Goal: Task Accomplishment & Management: Complete application form

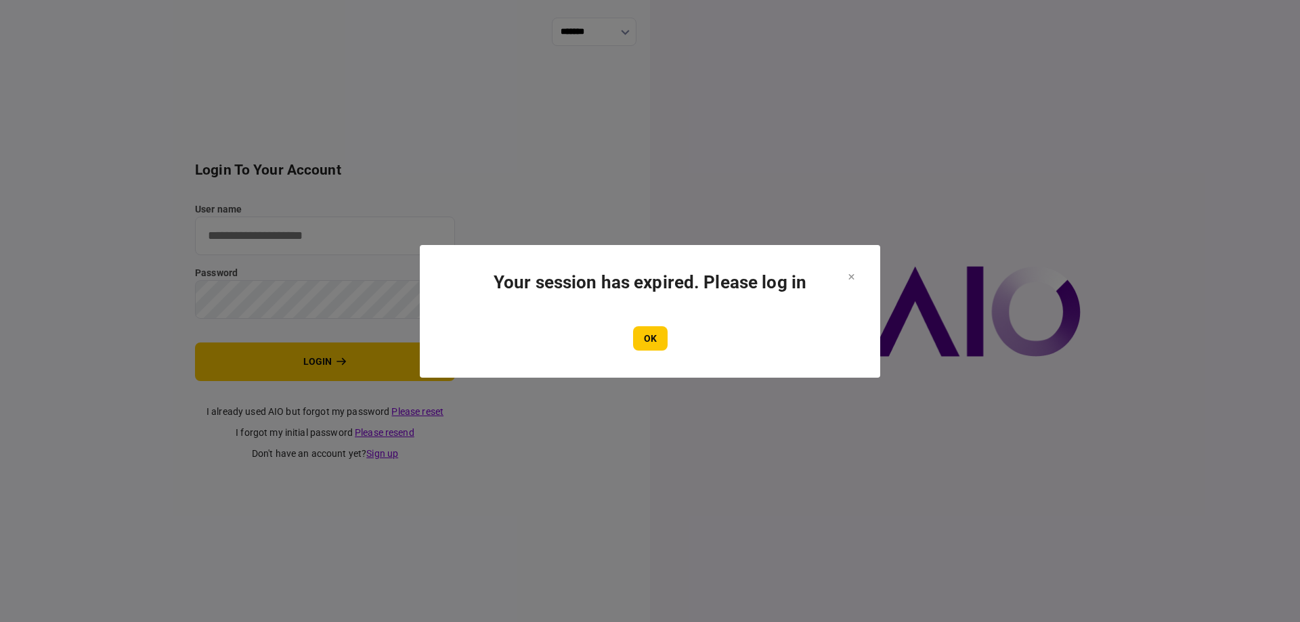
type input "*******"
drag, startPoint x: 649, startPoint y: 324, endPoint x: 644, endPoint y: 332, distance: 8.8
click at [644, 332] on section "Your session has expired. Please log in OK" at bounding box center [650, 311] width 406 height 79
click at [644, 332] on button "OK" at bounding box center [650, 338] width 35 height 24
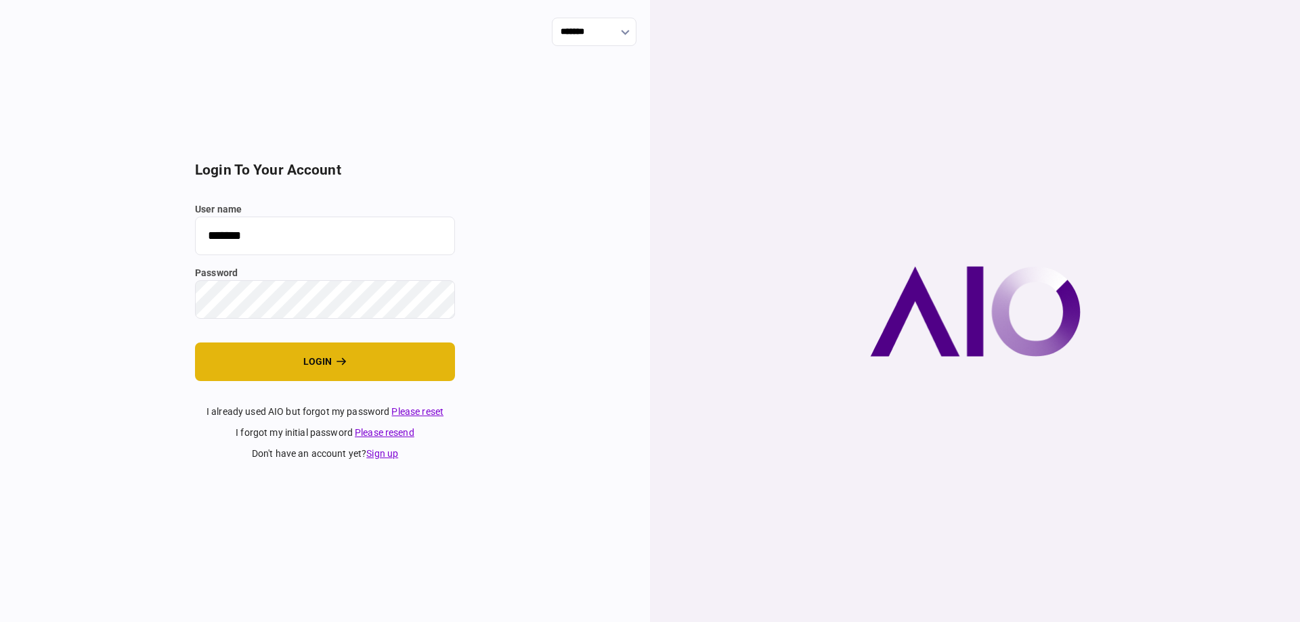
click at [268, 355] on button "login" at bounding box center [325, 362] width 260 height 39
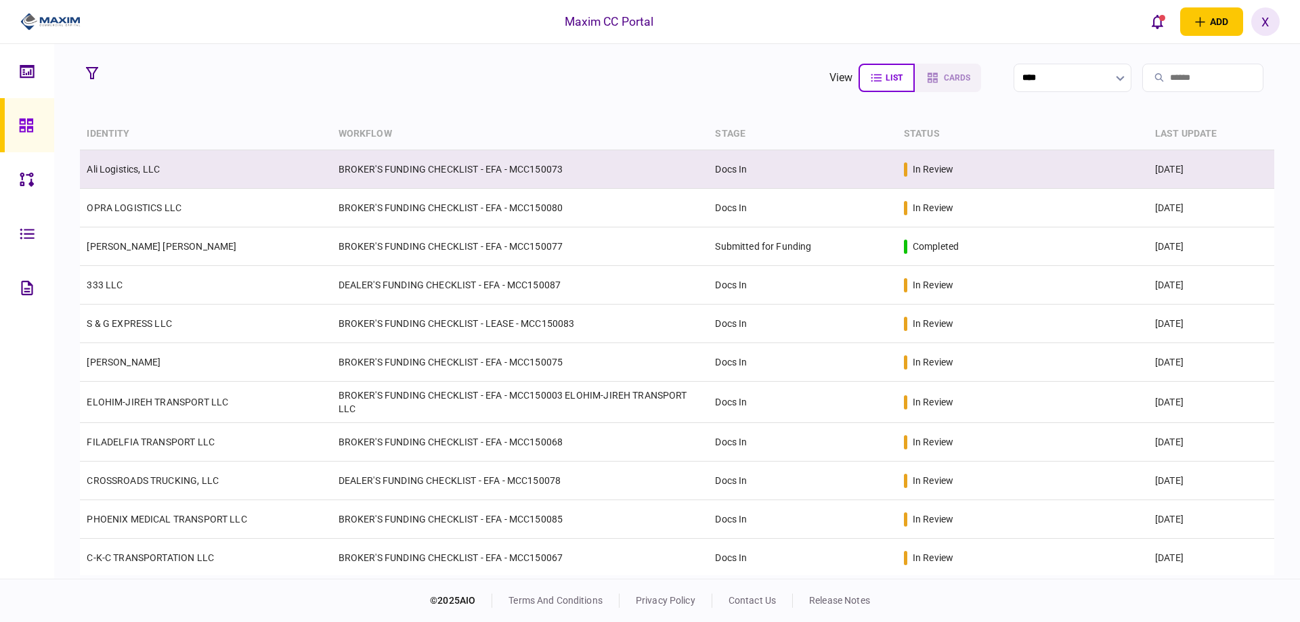
click at [360, 173] on td "BROKER'S FUNDING CHECKLIST - EFA - MCC150073" at bounding box center [520, 169] width 377 height 39
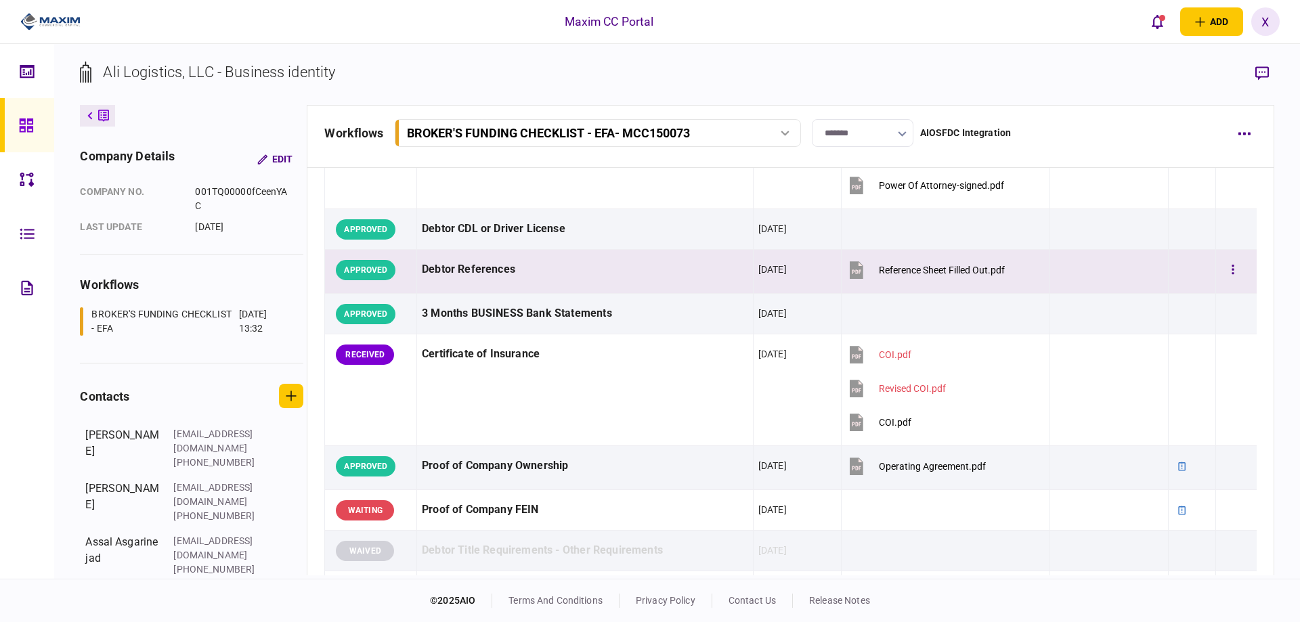
scroll to position [271, 0]
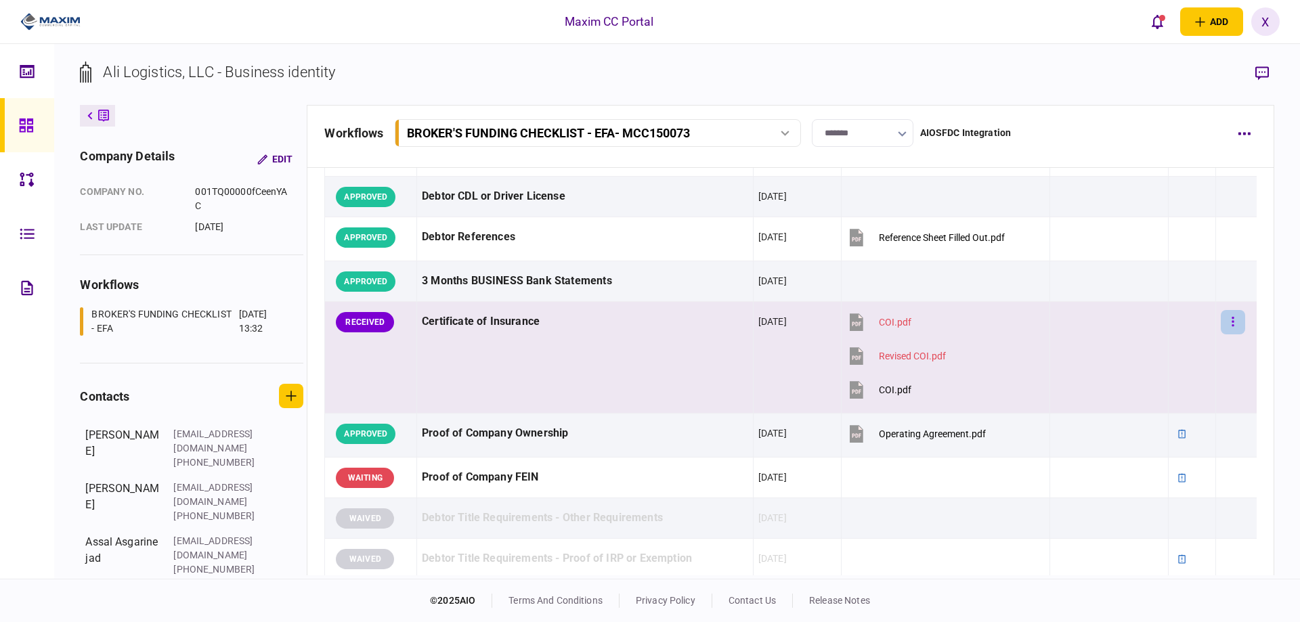
click at [1221, 319] on button "button" at bounding box center [1233, 322] width 24 height 24
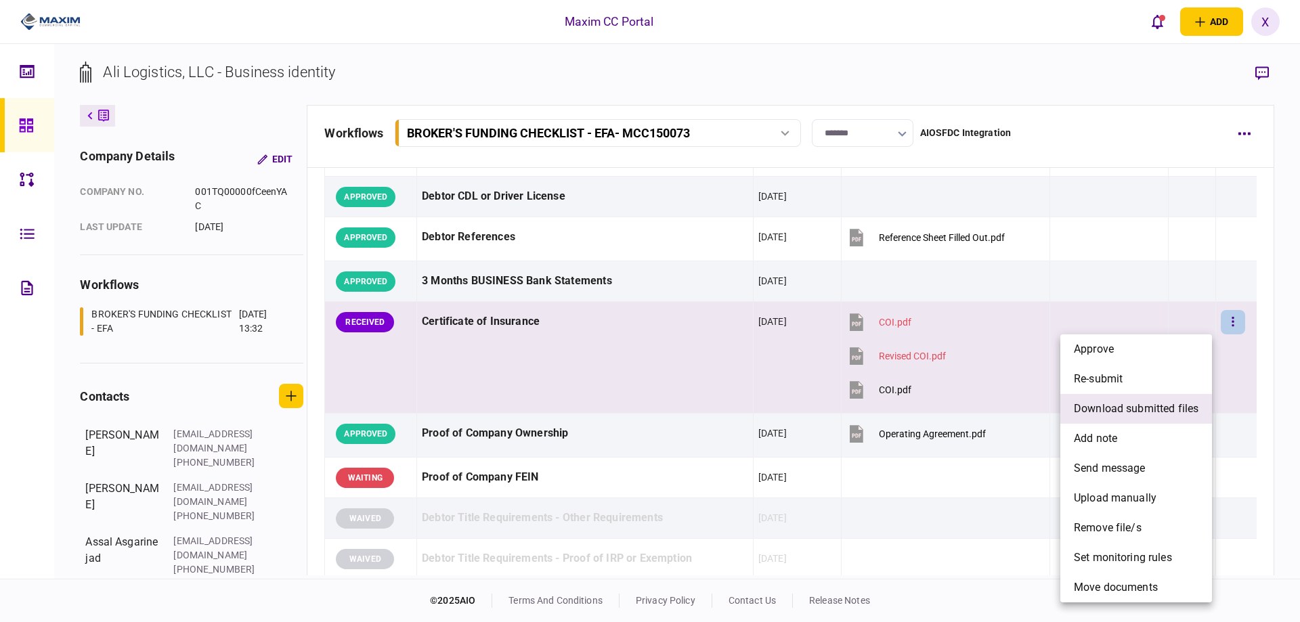
click at [1171, 408] on span "download submitted files" at bounding box center [1136, 409] width 125 height 16
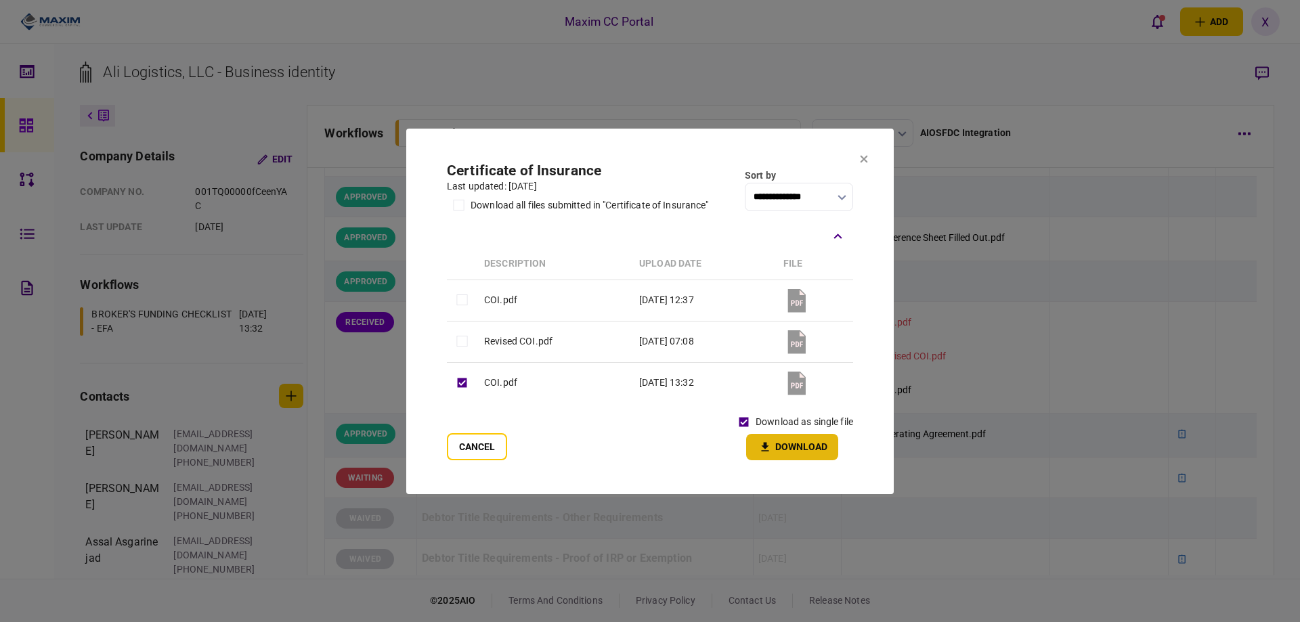
click at [779, 439] on button "Download" at bounding box center [792, 447] width 92 height 26
click at [862, 159] on icon at bounding box center [863, 158] width 7 height 7
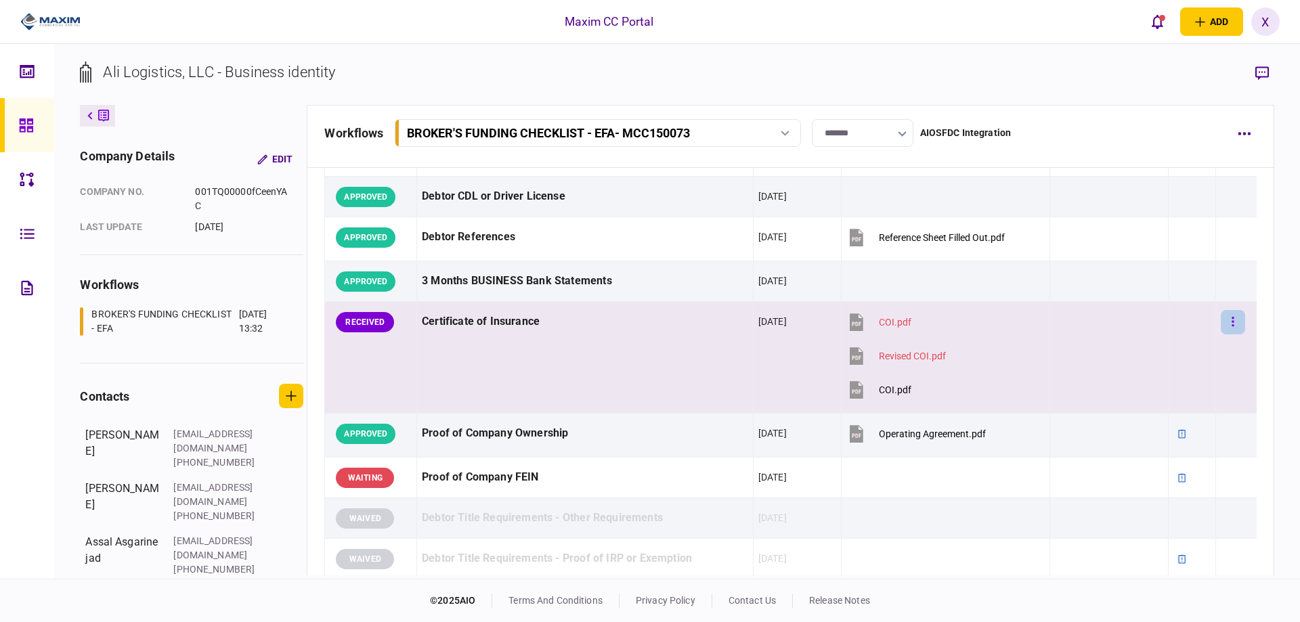
click at [1231, 319] on icon "button" at bounding box center [1232, 321] width 3 height 13
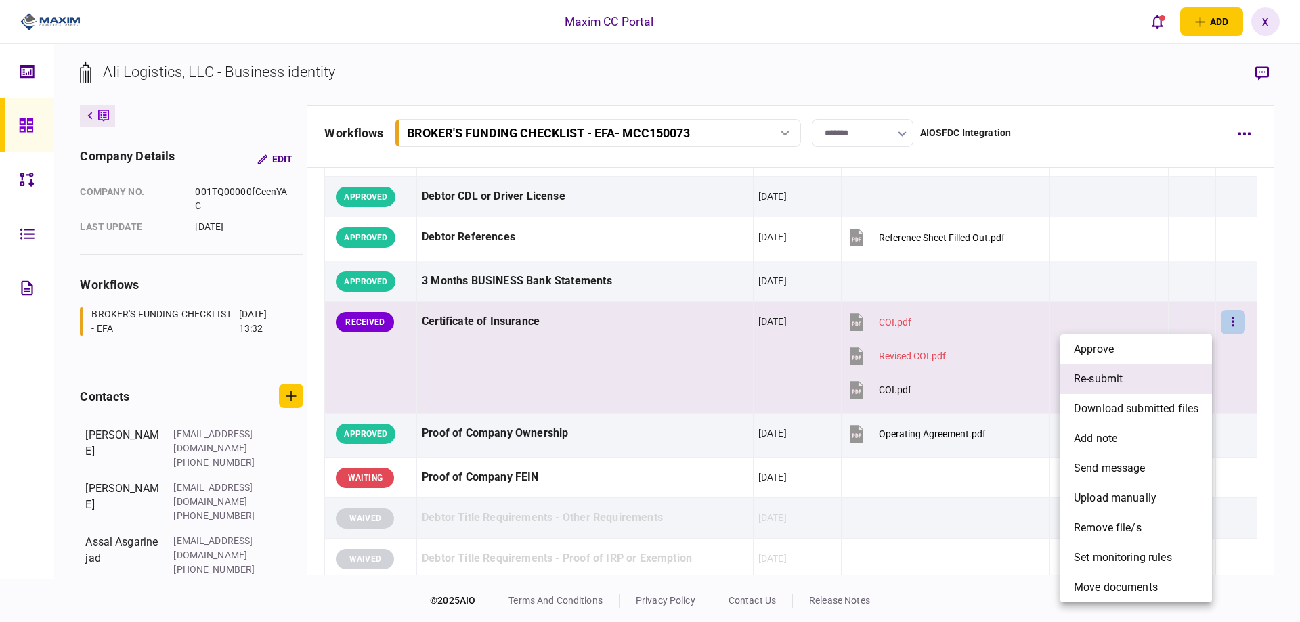
click at [1173, 376] on li "re-submit" at bounding box center [1136, 379] width 152 height 30
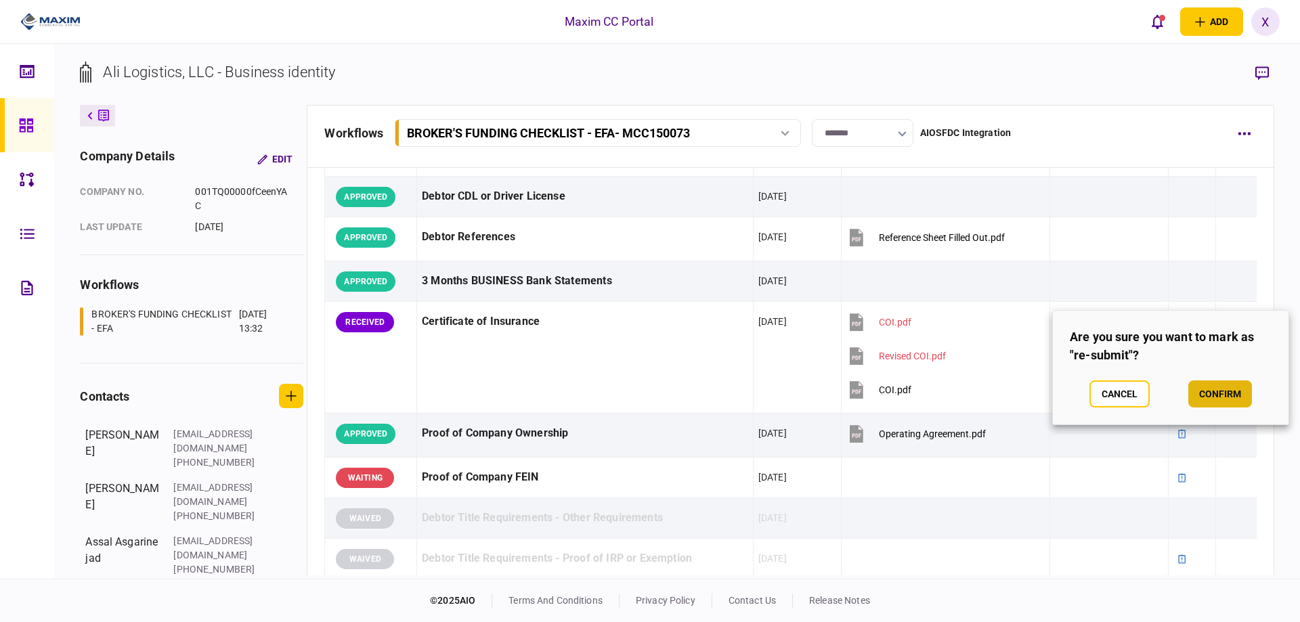
click at [1210, 391] on button "confirm" at bounding box center [1220, 393] width 64 height 27
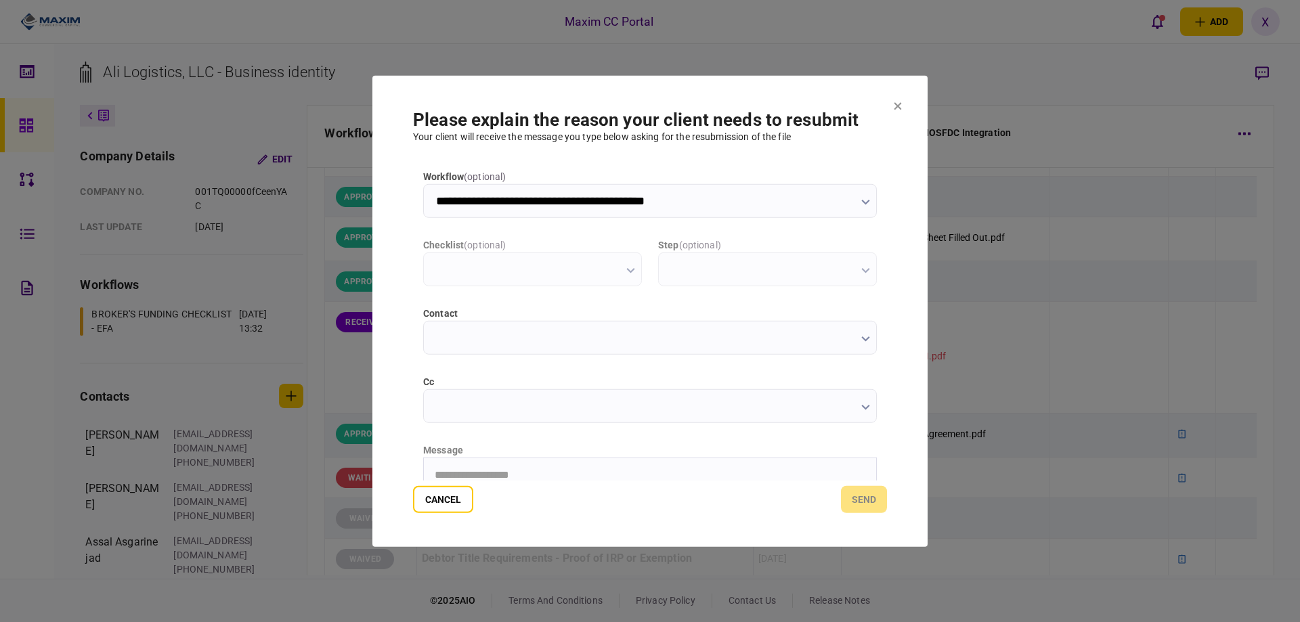
scroll to position [0, 0]
type input "**********"
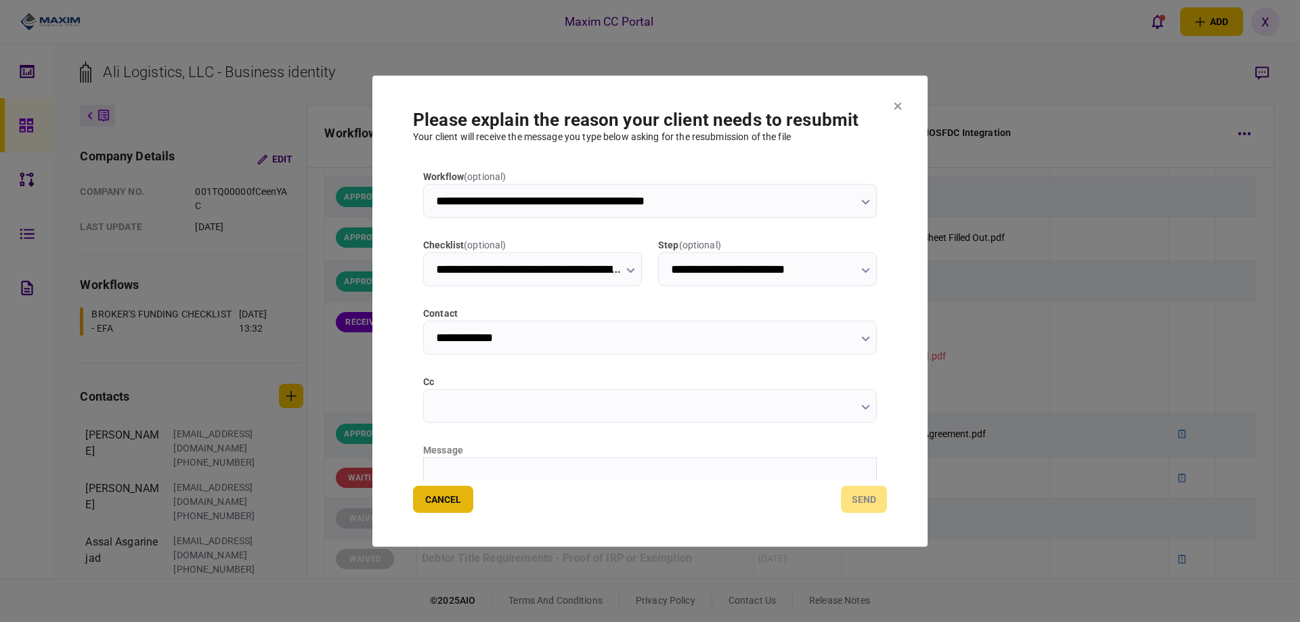
click at [421, 504] on button "Cancel" at bounding box center [443, 499] width 60 height 27
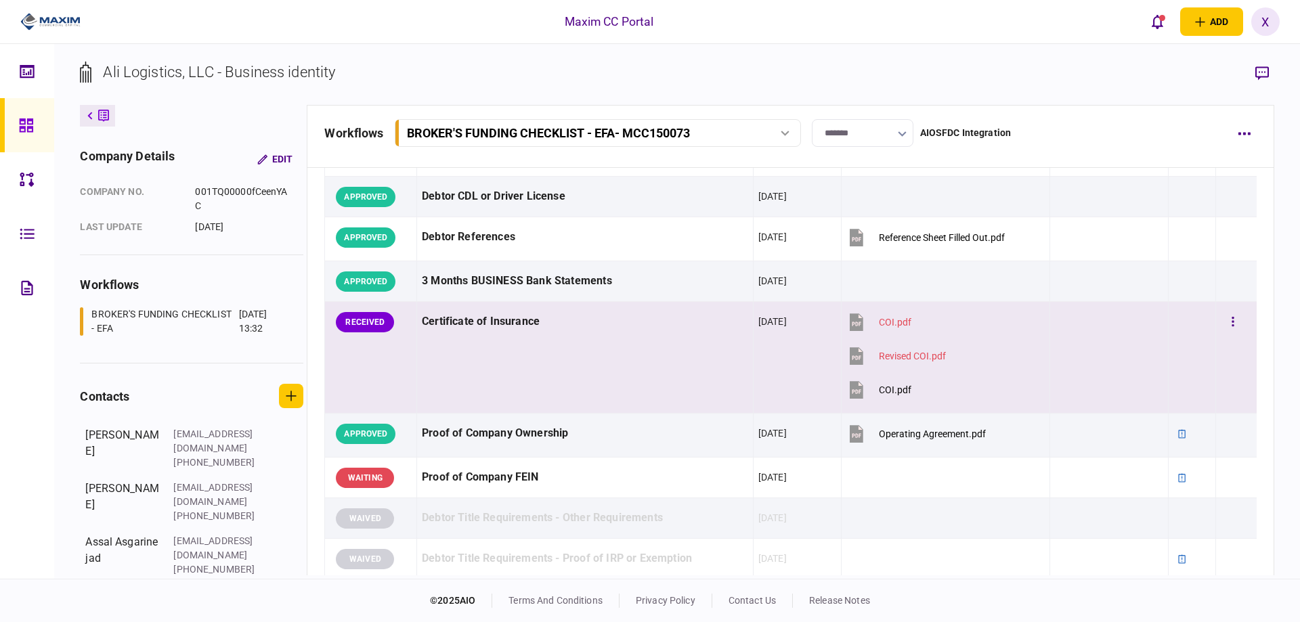
click at [535, 349] on td "Certificate of Insurance" at bounding box center [585, 358] width 336 height 112
click at [1267, 77] on icon "button" at bounding box center [1262, 73] width 14 height 14
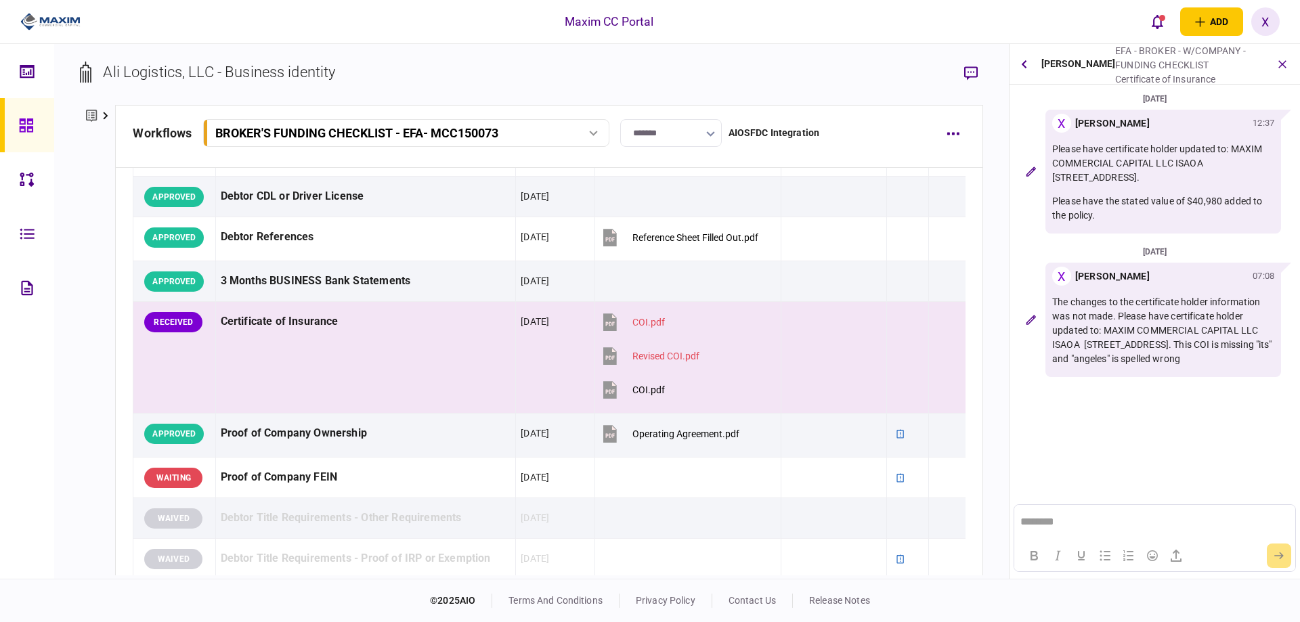
drag, startPoint x: 1181, startPoint y: 395, endPoint x: 1049, endPoint y: 313, distance: 155.4
click at [1049, 313] on div "X [PERSON_NAME] 07:08 The changes to the certificate holder information was not…" at bounding box center [1163, 320] width 236 height 114
copy p "The changes to the certificate holder information was not made. Please have cer…"
click at [940, 327] on button "button" at bounding box center [945, 322] width 24 height 24
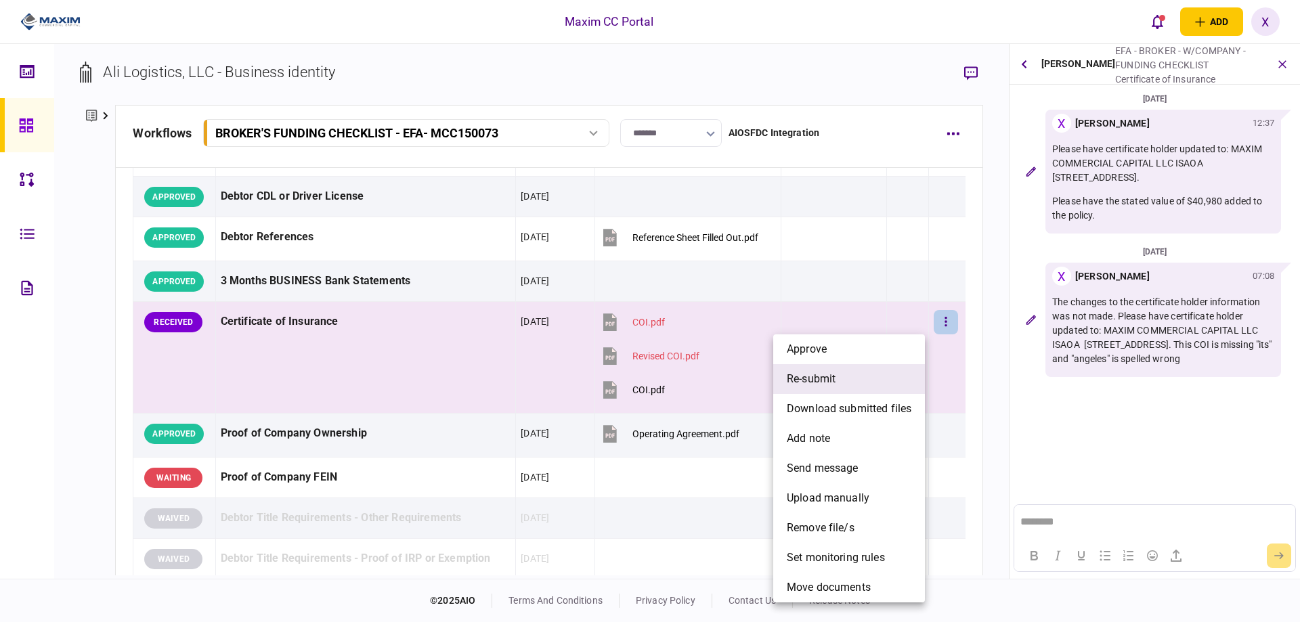
click at [879, 372] on li "re-submit" at bounding box center [849, 379] width 152 height 30
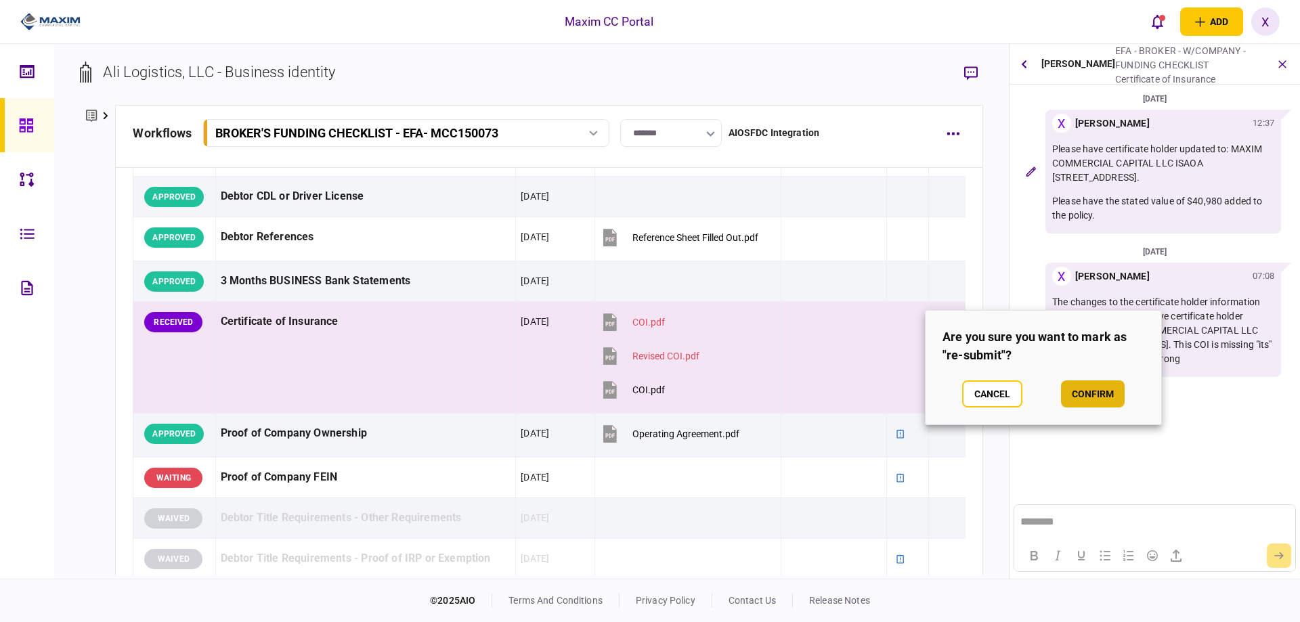
click at [1120, 401] on button "confirm" at bounding box center [1093, 393] width 64 height 27
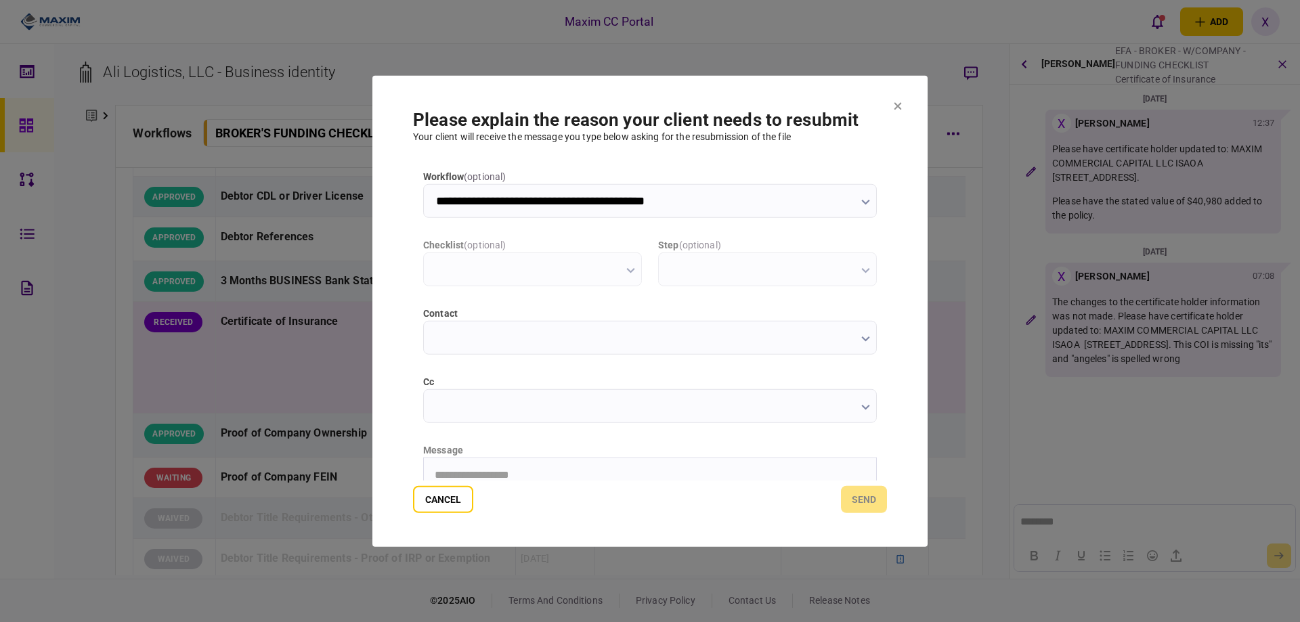
type input "**********"
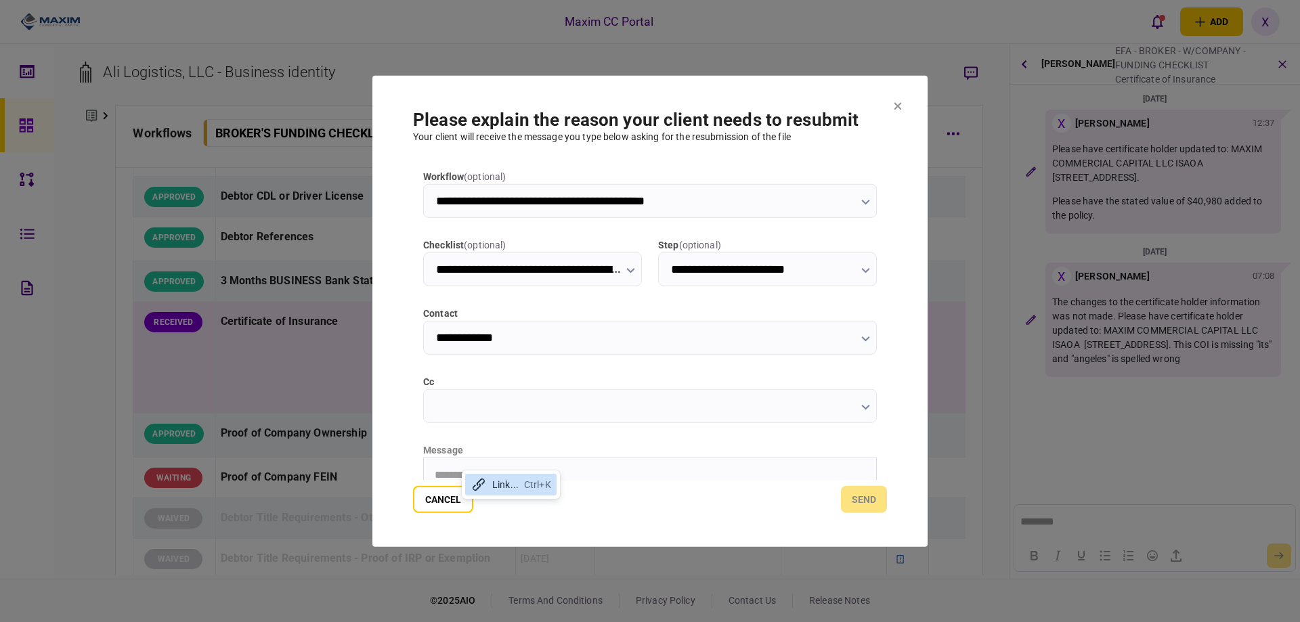
click at [447, 467] on html "**********" at bounding box center [650, 475] width 452 height 34
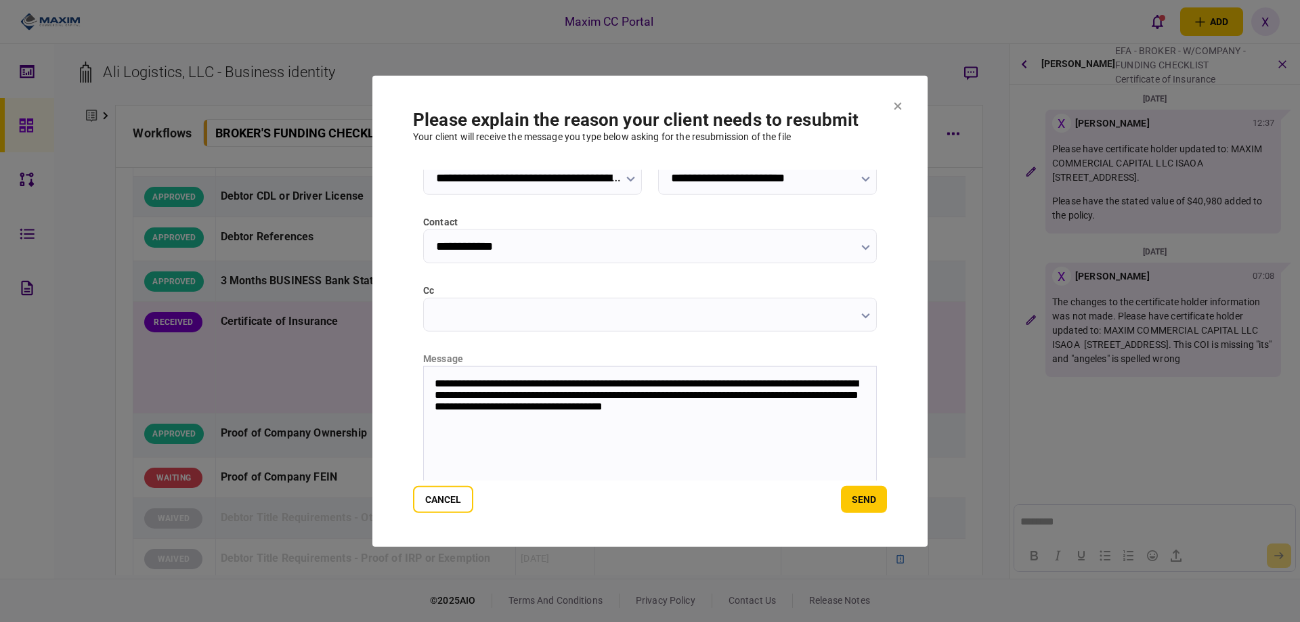
scroll to position [146, 0]
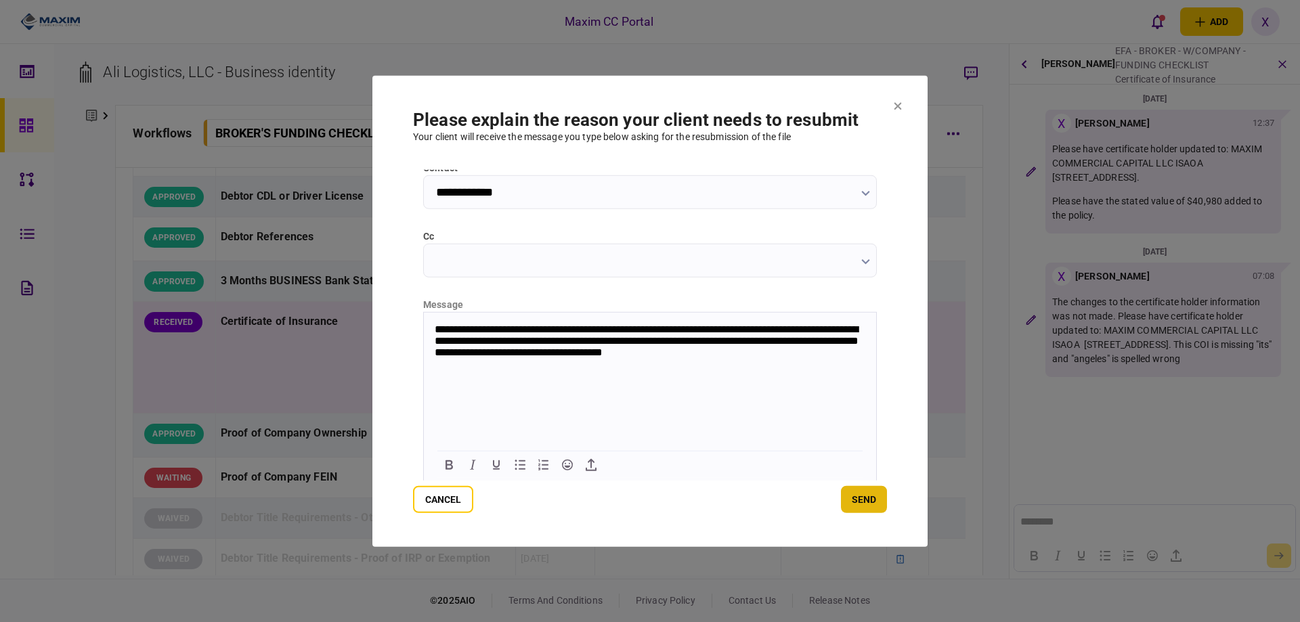
click at [871, 504] on button "send" at bounding box center [864, 499] width 46 height 27
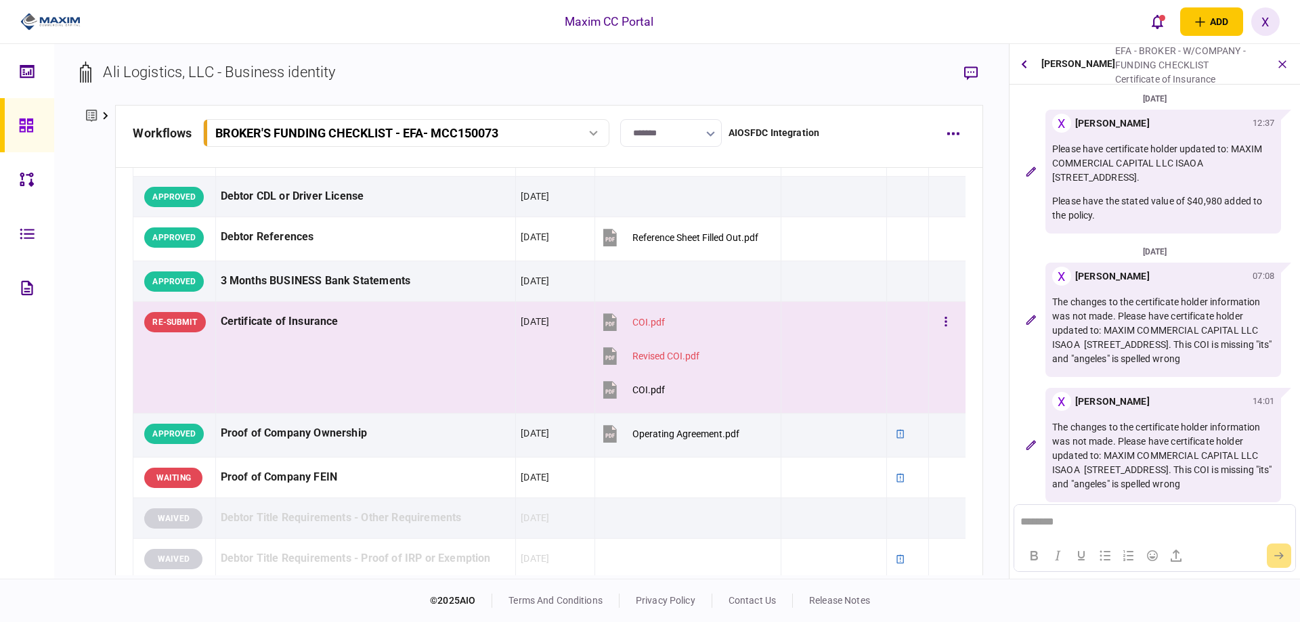
scroll to position [51, 0]
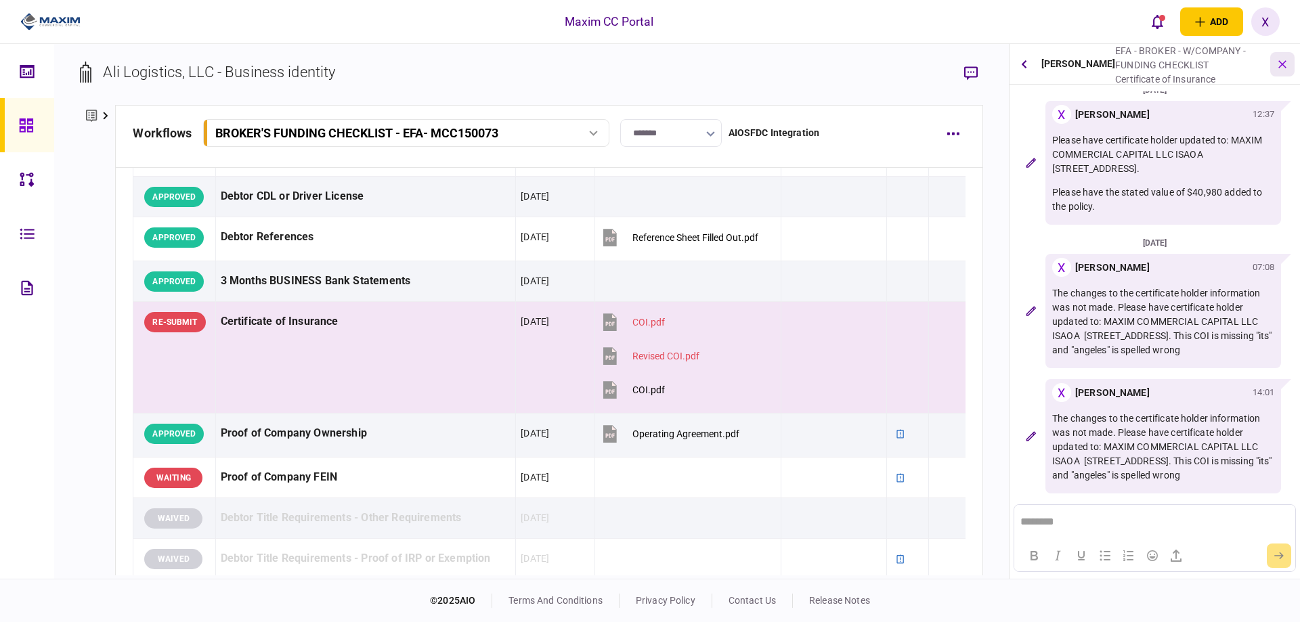
click at [1286, 65] on icon "button" at bounding box center [1283, 64] width 16 height 16
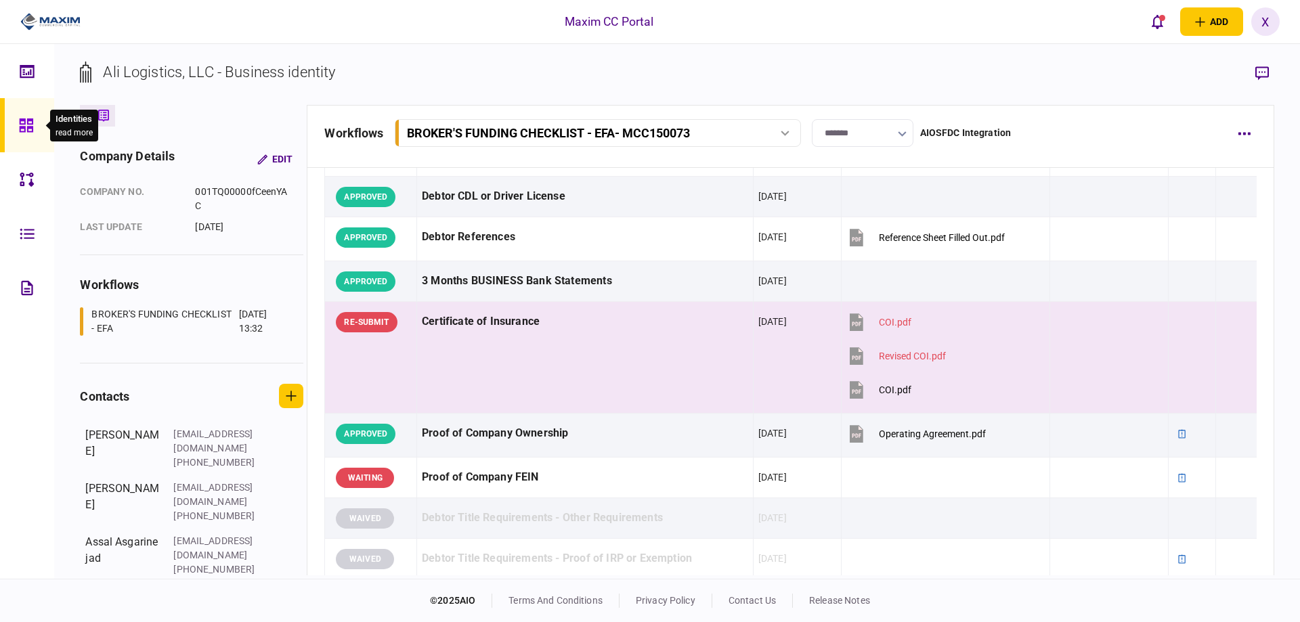
click at [22, 127] on icon at bounding box center [26, 125] width 14 height 14
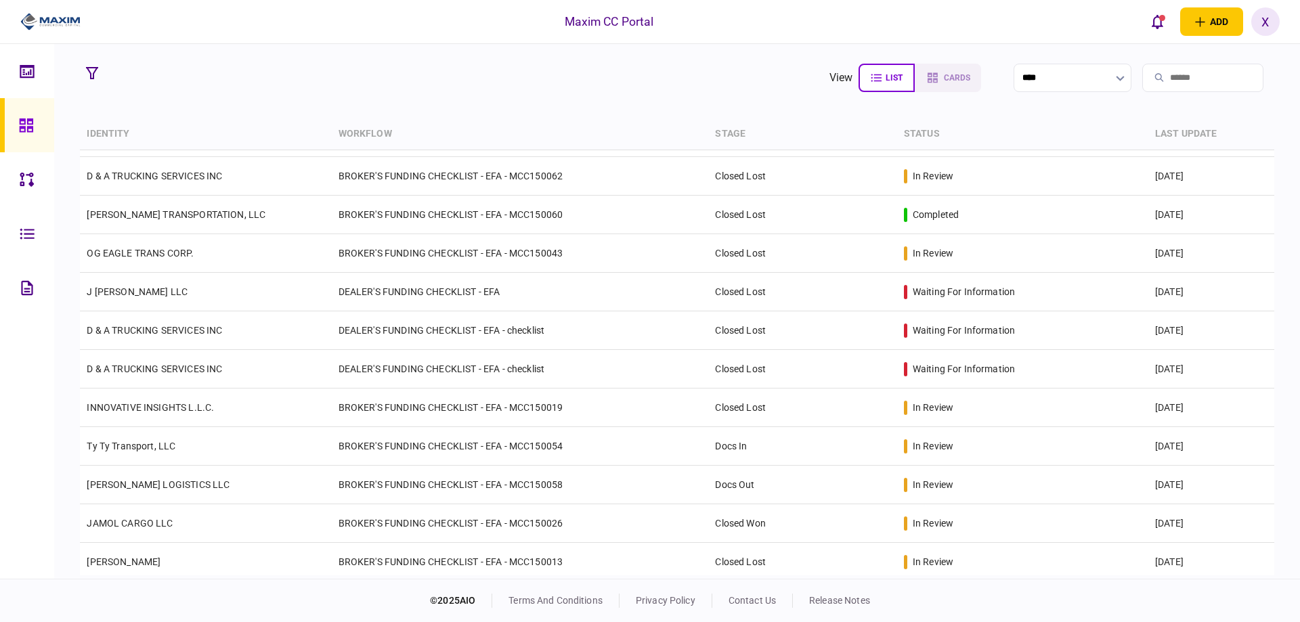
scroll to position [2166, 0]
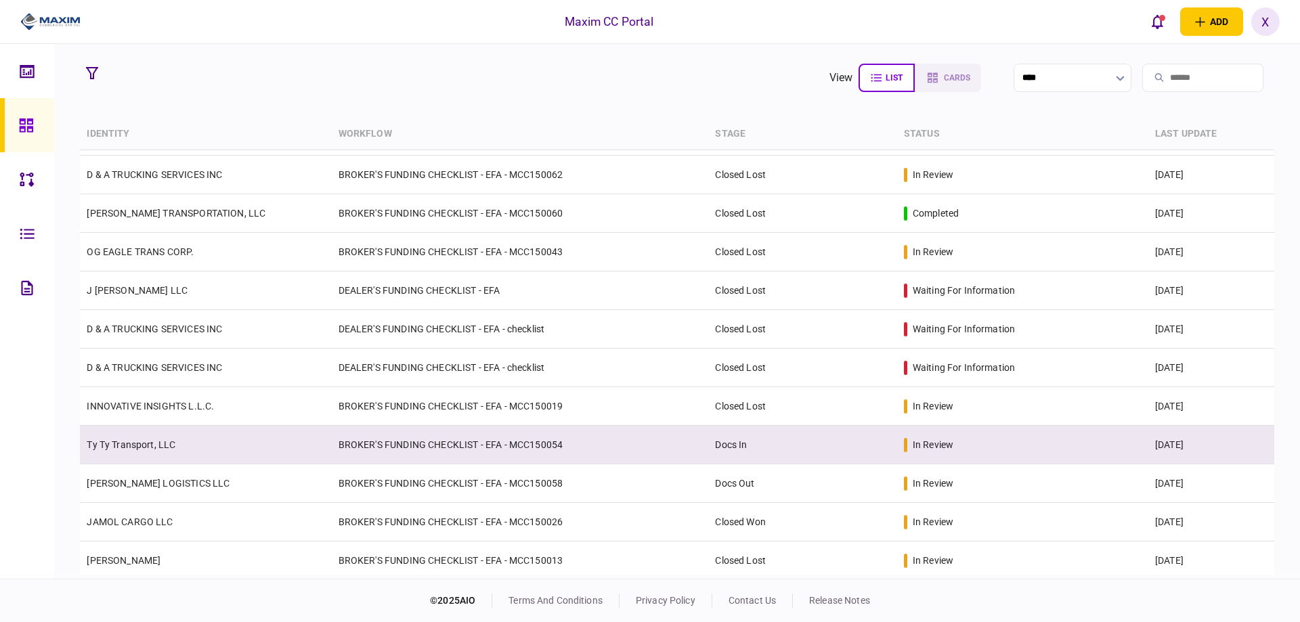
click at [156, 431] on td "Ty Ty Transport, LLC" at bounding box center [205, 445] width 251 height 39
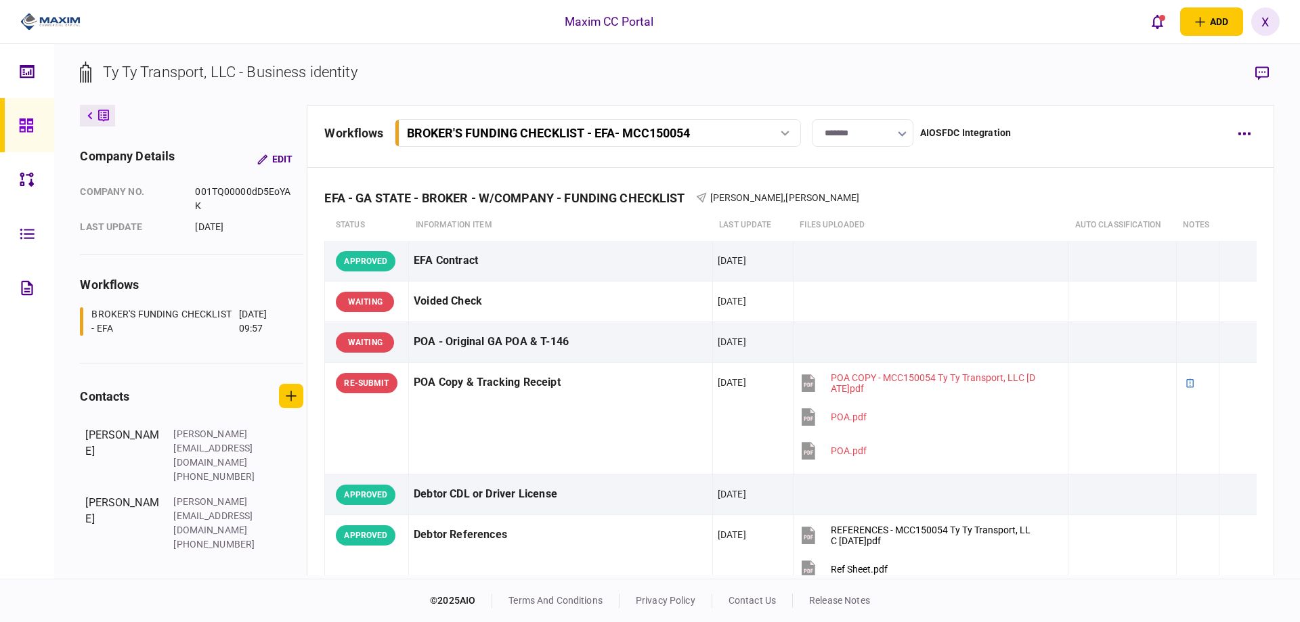
click at [32, 125] on icon at bounding box center [26, 126] width 15 height 16
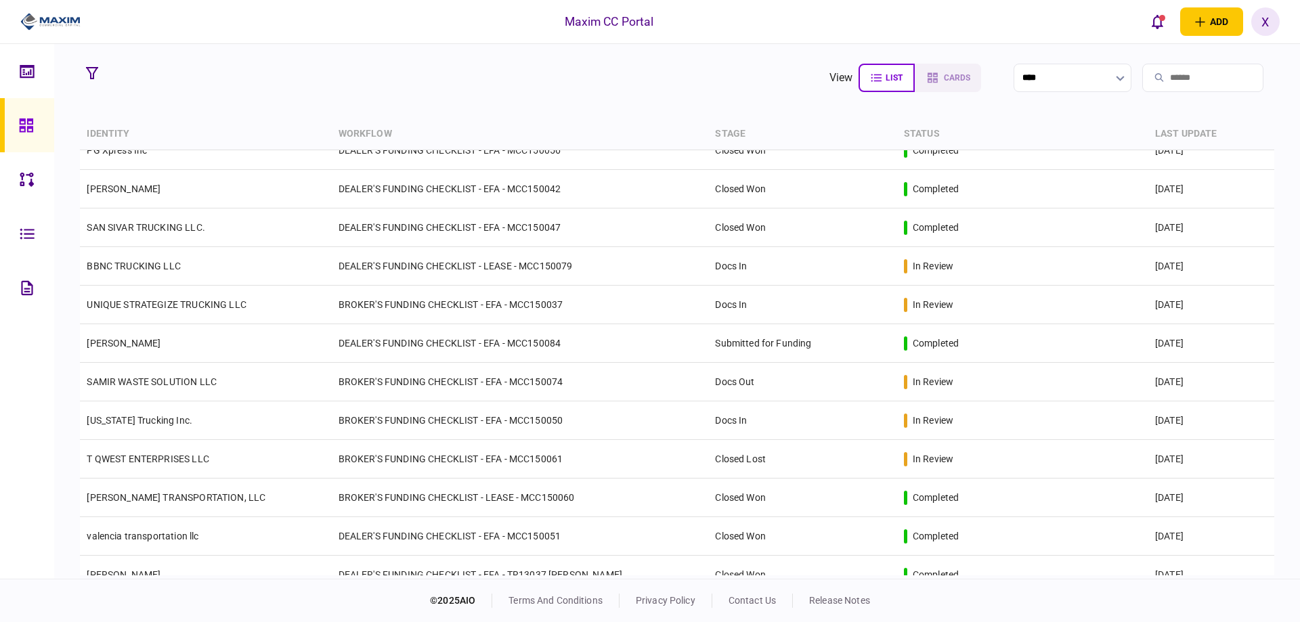
scroll to position [755, 0]
click at [1193, 129] on th "last update" at bounding box center [1211, 134] width 126 height 32
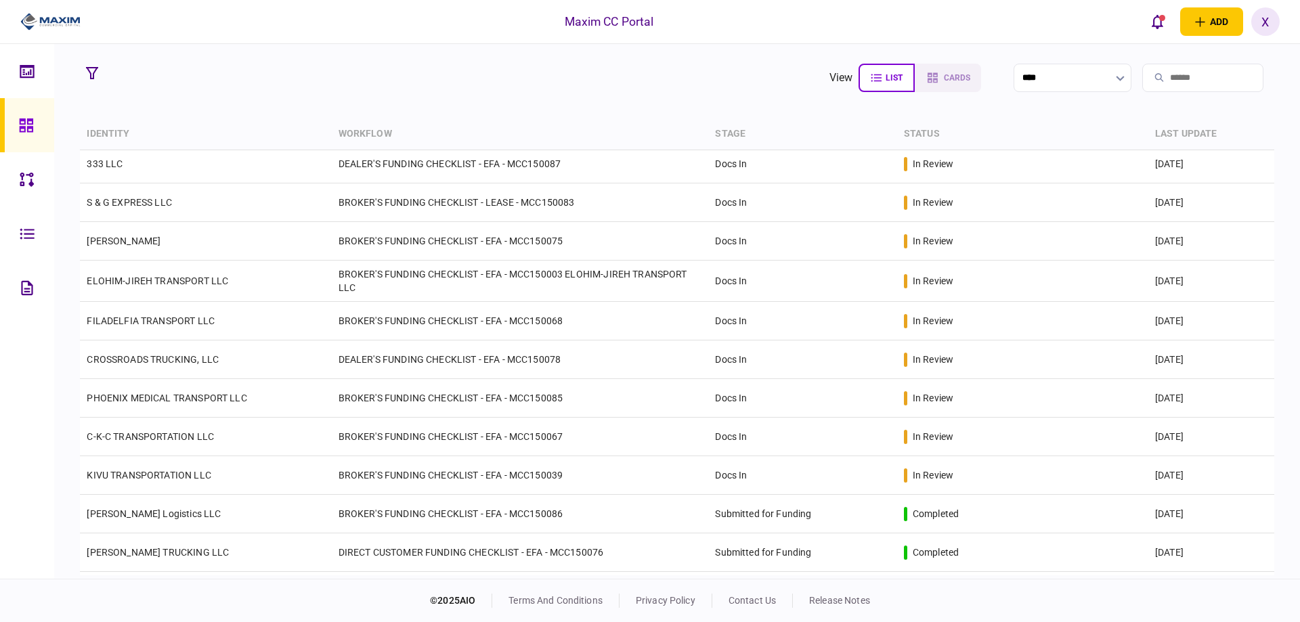
scroll to position [0, 0]
